Goal: Transaction & Acquisition: Download file/media

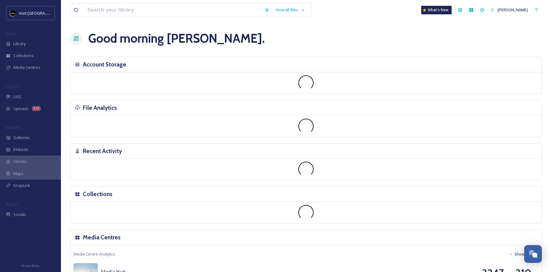
scroll to position [608, 0]
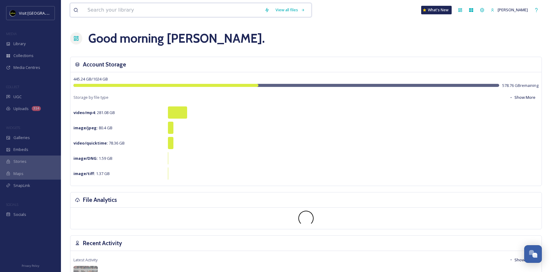
click at [171, 10] on input at bounding box center [172, 9] width 177 height 13
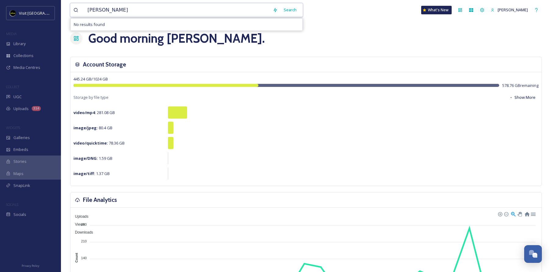
type input "Sara srinivasan"
click at [299, 8] on div "Search Press Enter to search" at bounding box center [297, 10] width 26 height 12
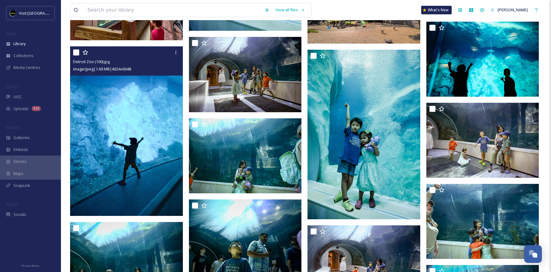
scroll to position [1236, 0]
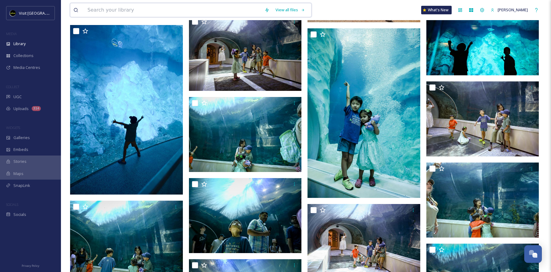
click at [147, 12] on input at bounding box center [172, 9] width 177 height 13
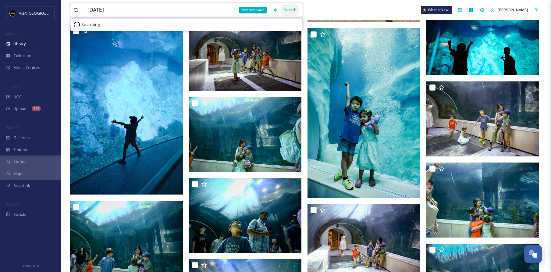
type input "halloween"
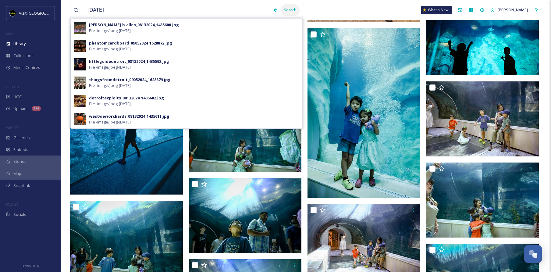
click at [293, 10] on div "Search" at bounding box center [289, 10] width 19 height 12
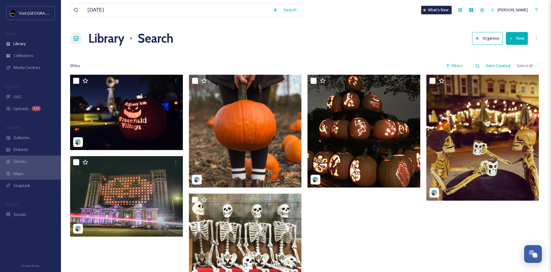
click at [362, 33] on div "Library Search Organise New" at bounding box center [305, 38] width 471 height 18
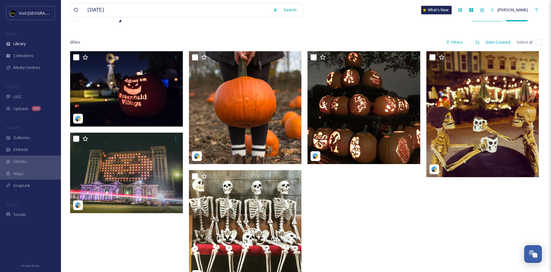
scroll to position [15, 0]
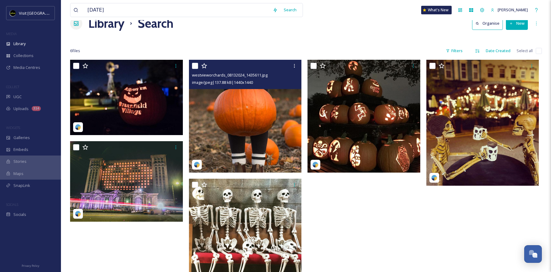
click at [258, 138] on img at bounding box center [245, 116] width 113 height 113
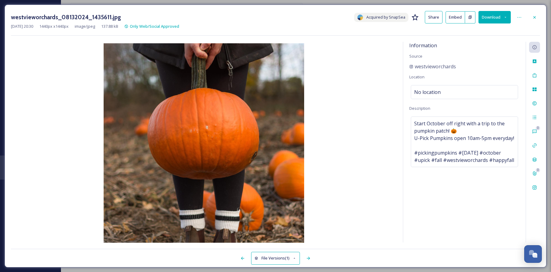
click at [499, 13] on button "Download" at bounding box center [494, 17] width 32 height 12
click at [497, 33] on span "Download Original (1440 x 1440)" at bounding box center [478, 31] width 58 height 6
drag, startPoint x: 10, startPoint y: 19, endPoint x: 57, endPoint y: 17, distance: 46.6
click at [57, 17] on div "westvieworchards_08132024_1435611.jpg Acquired by SnapSea Share Embed Download …" at bounding box center [275, 136] width 541 height 263
copy h3 "westvieworchards"
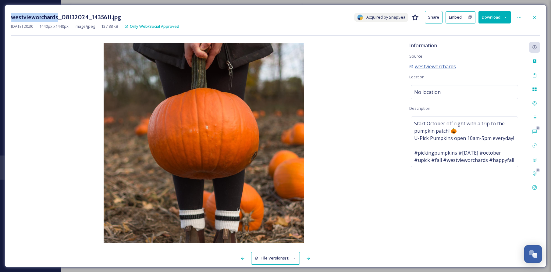
click at [433, 64] on span "westvieworchards" at bounding box center [434, 66] width 41 height 7
click at [532, 17] on icon at bounding box center [534, 17] width 5 height 5
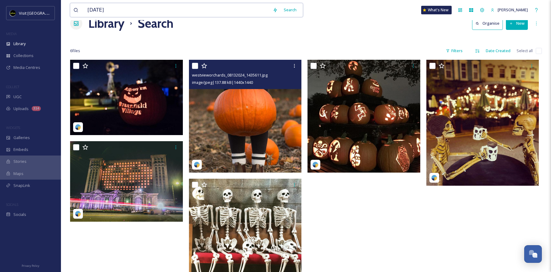
click at [184, 9] on input "halloween" at bounding box center [176, 9] width 185 height 13
click at [30, 110] on div "Uploads 314" at bounding box center [30, 109] width 61 height 12
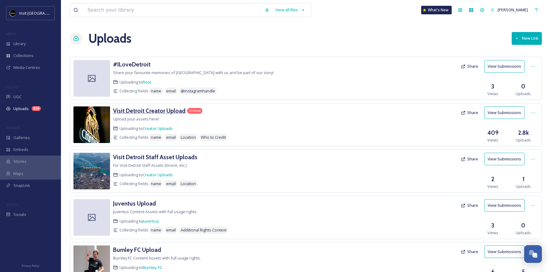
click at [156, 113] on h3 "Visit Detroit Creator Upload" at bounding box center [149, 110] width 72 height 7
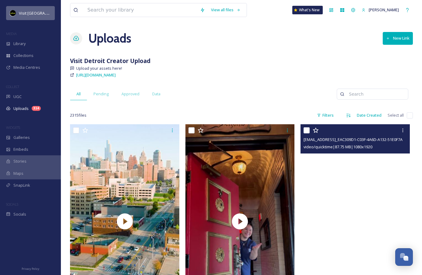
click at [33, 18] on div "Visit [GEOGRAPHIC_DATA]" at bounding box center [30, 13] width 49 height 14
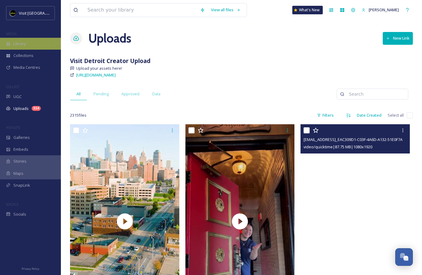
click at [25, 39] on div "Library" at bounding box center [30, 44] width 61 height 12
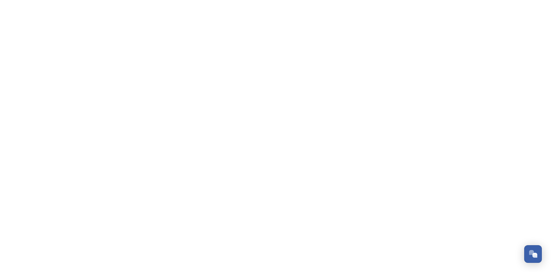
scroll to position [608, 0]
